Goal: Transaction & Acquisition: Book appointment/travel/reservation

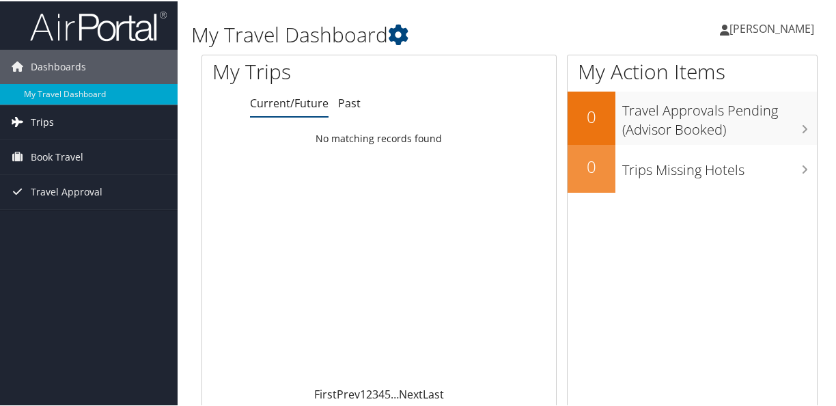
click at [44, 119] on span "Trips" at bounding box center [42, 121] width 23 height 34
click at [50, 214] on span "Book Travel" at bounding box center [57, 217] width 53 height 34
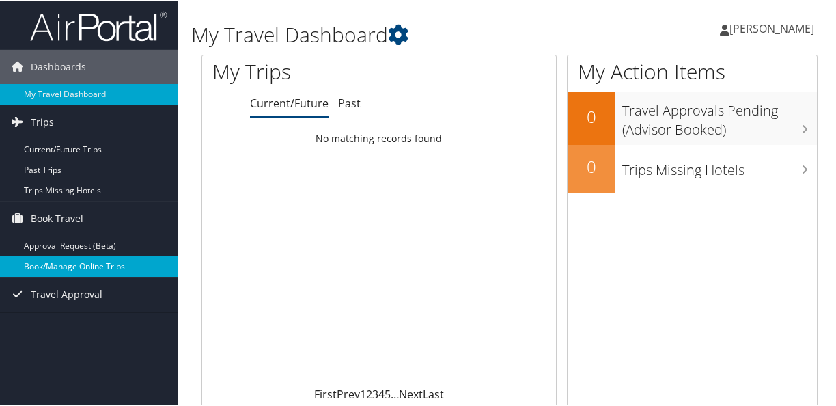
click at [51, 269] on link "Book/Manage Online Trips" at bounding box center [89, 265] width 178 height 20
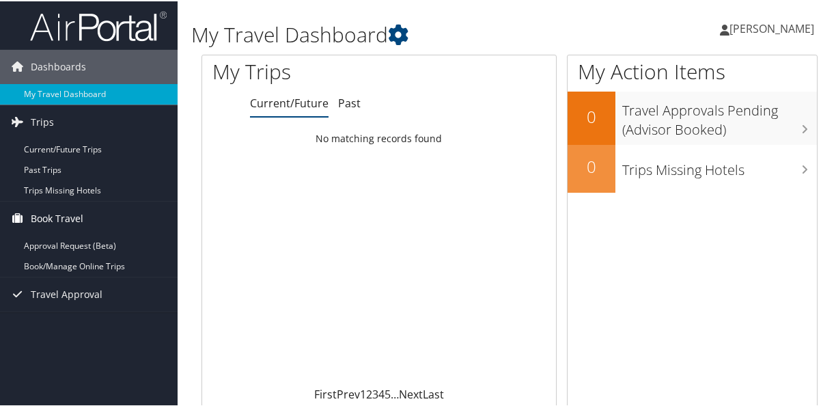
click at [45, 213] on span "Book Travel" at bounding box center [57, 217] width 53 height 34
click at [44, 216] on span "Book Travel" at bounding box center [57, 217] width 53 height 34
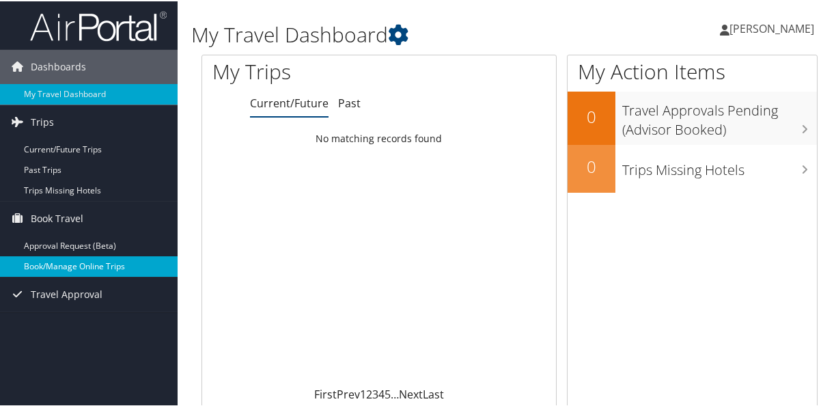
click at [52, 264] on link "Book/Manage Online Trips" at bounding box center [89, 265] width 178 height 20
